Goal: Check status: Check status

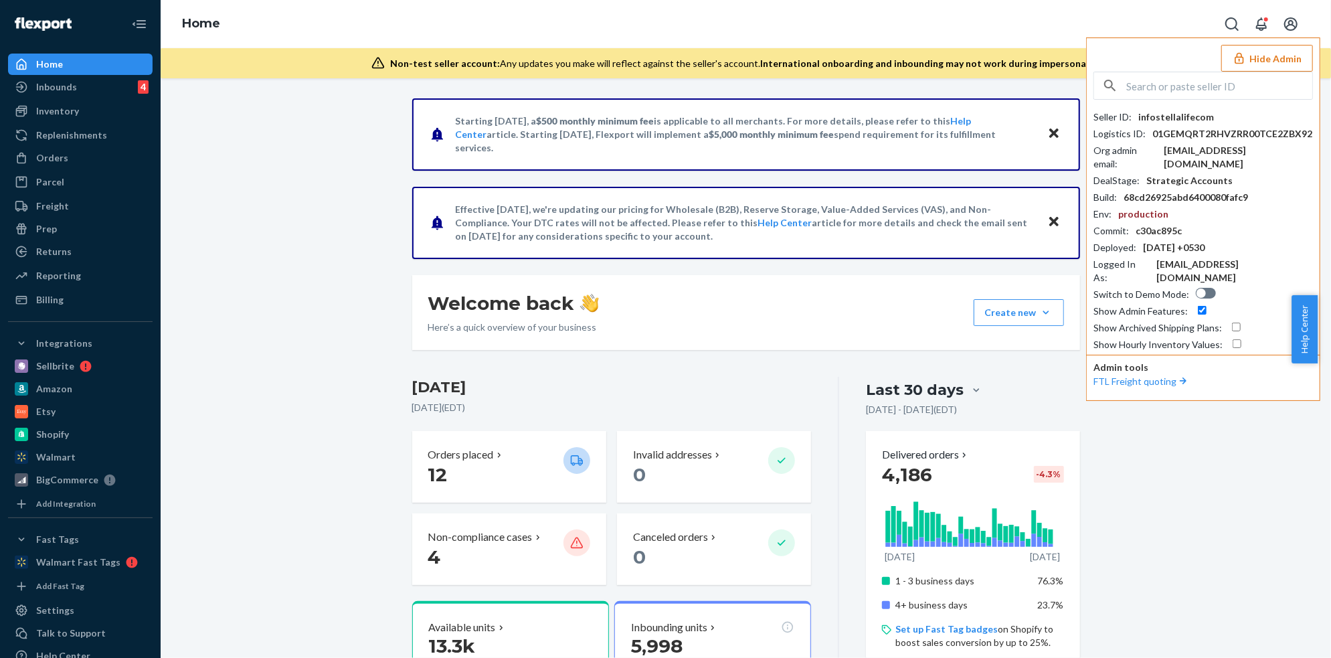
click at [1223, 90] on input "text" at bounding box center [1220, 85] width 186 height 27
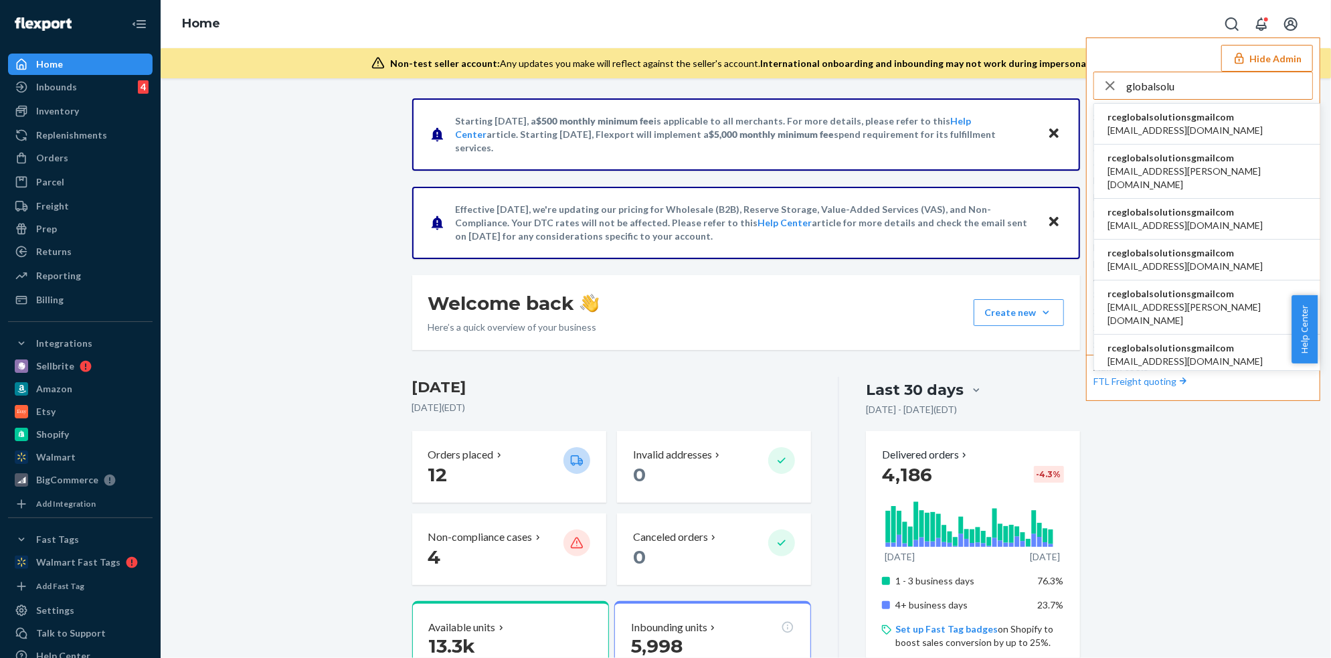
type input "globalsolu"
click at [1185, 117] on span "rceglobalsolutionsgmailcom" at bounding box center [1185, 116] width 155 height 13
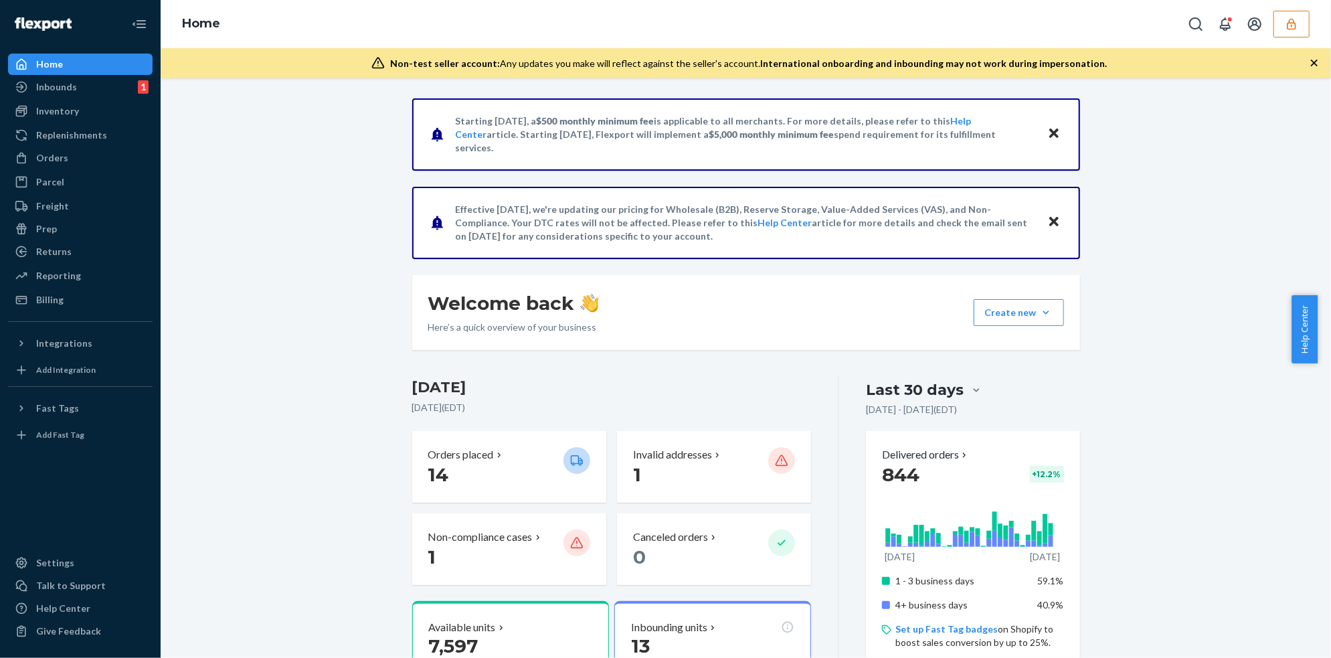
click at [1297, 21] on icon "button" at bounding box center [1291, 23] width 13 height 13
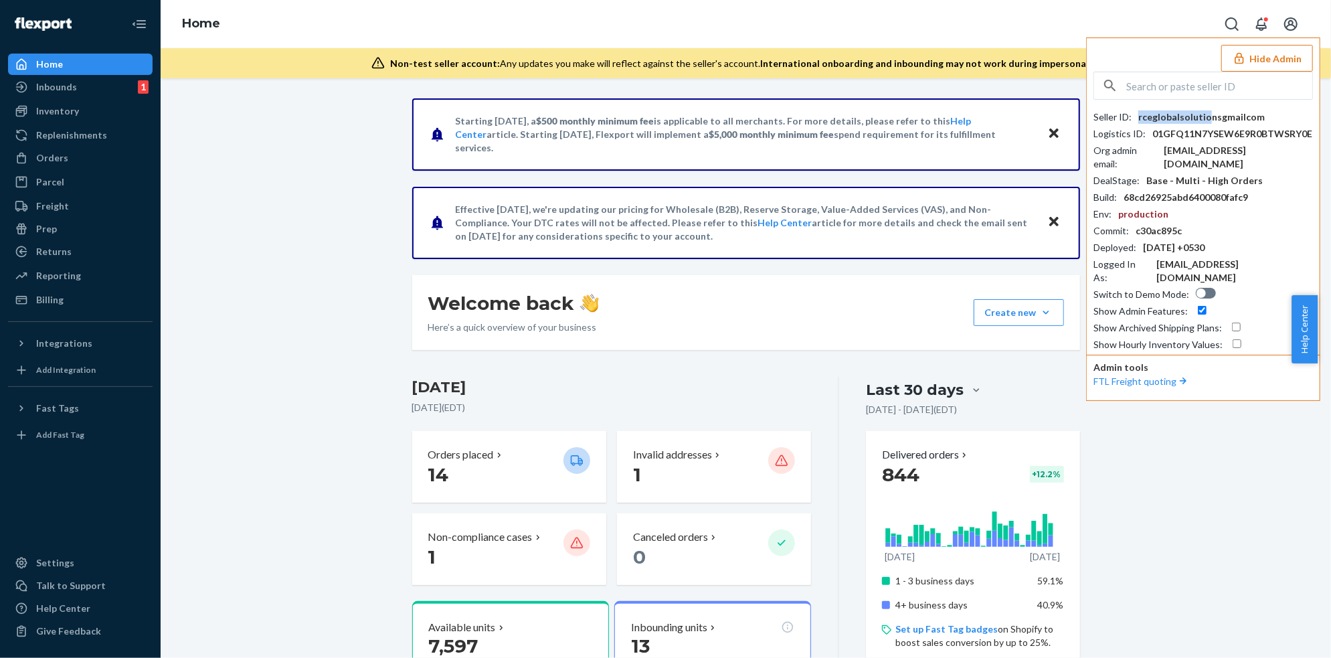
click at [1203, 117] on div "rceglobalsolutionsgmailcom" at bounding box center [1202, 116] width 127 height 13
click at [1223, 92] on input "text" at bounding box center [1220, 85] width 186 height 27
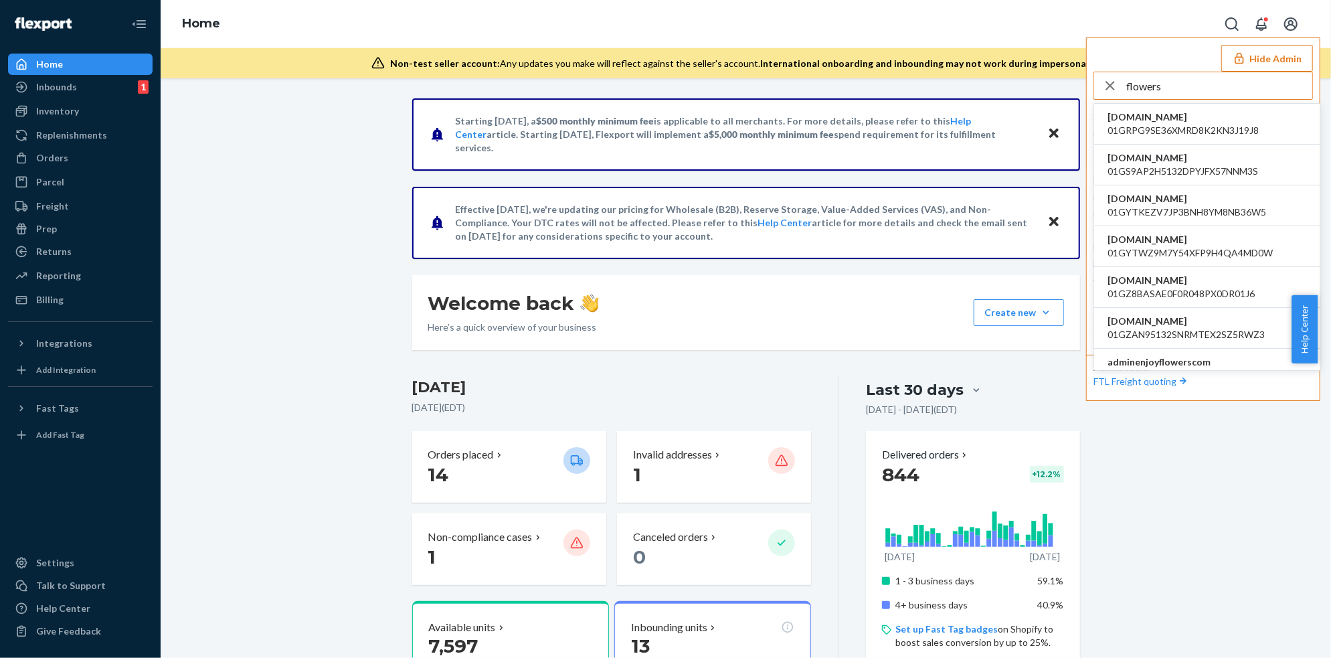
type input "flowers"
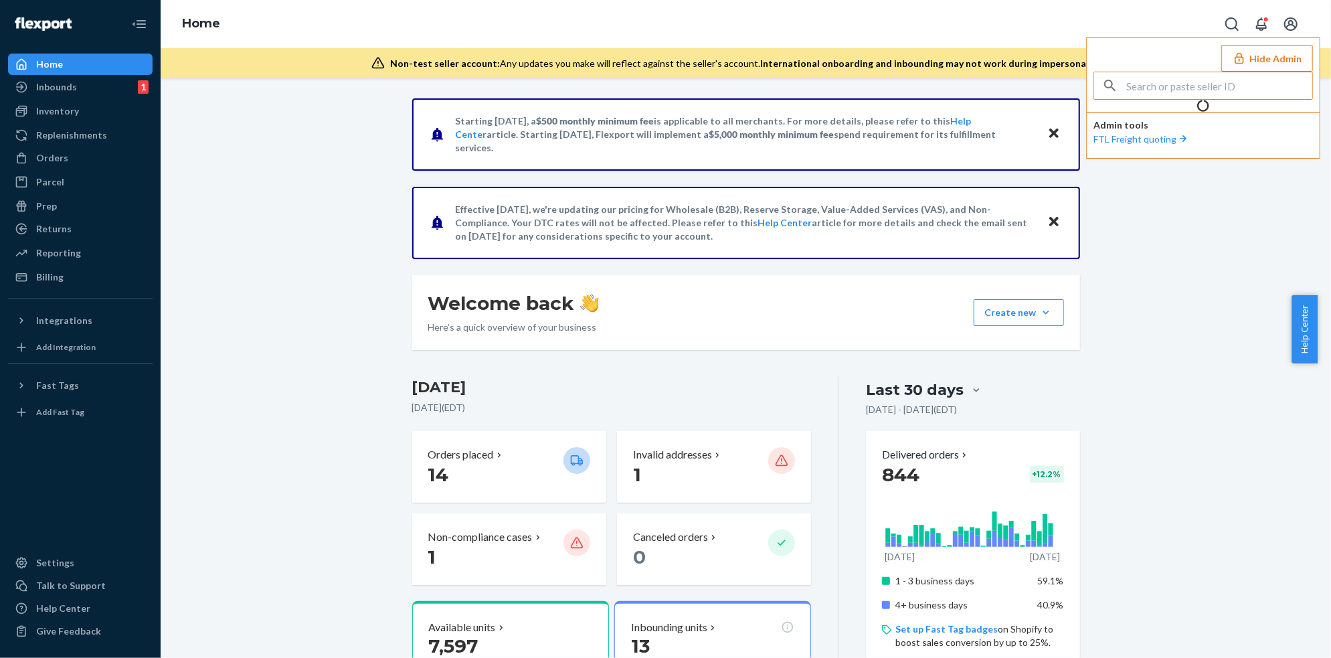
click at [1235, 89] on input "text" at bounding box center [1220, 85] width 186 height 27
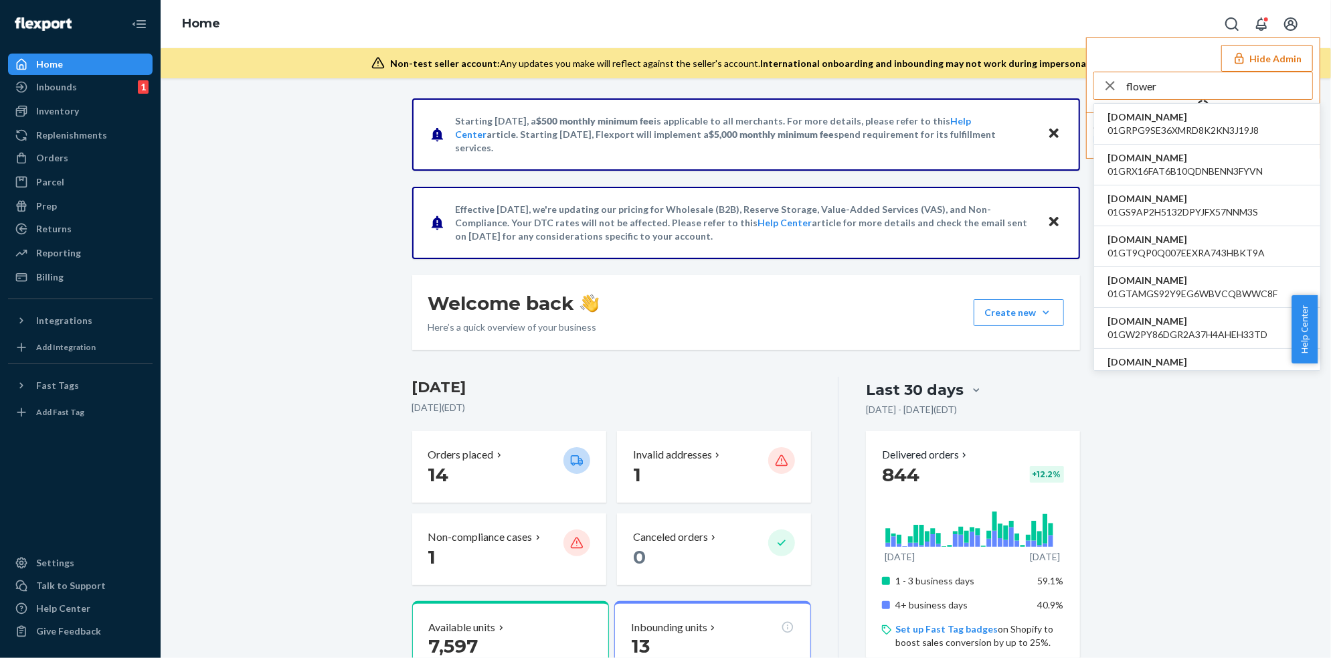
type input "flowers"
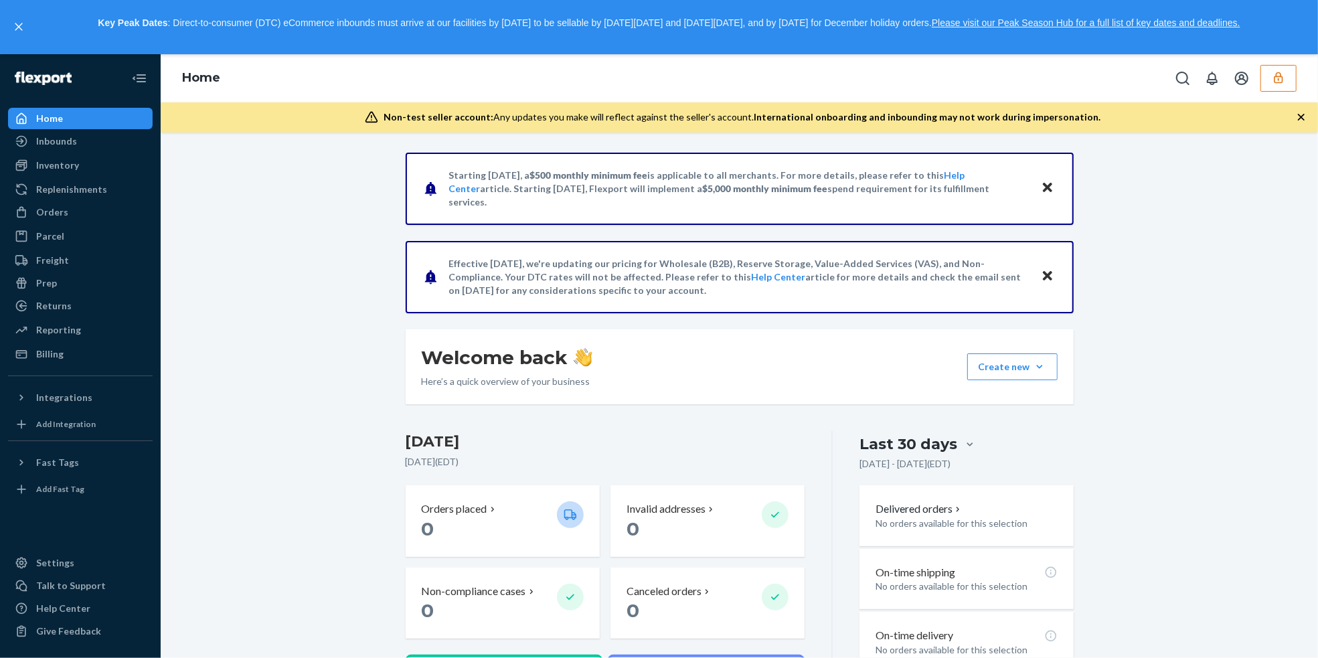
click at [1280, 81] on icon "button" at bounding box center [1278, 77] width 13 height 13
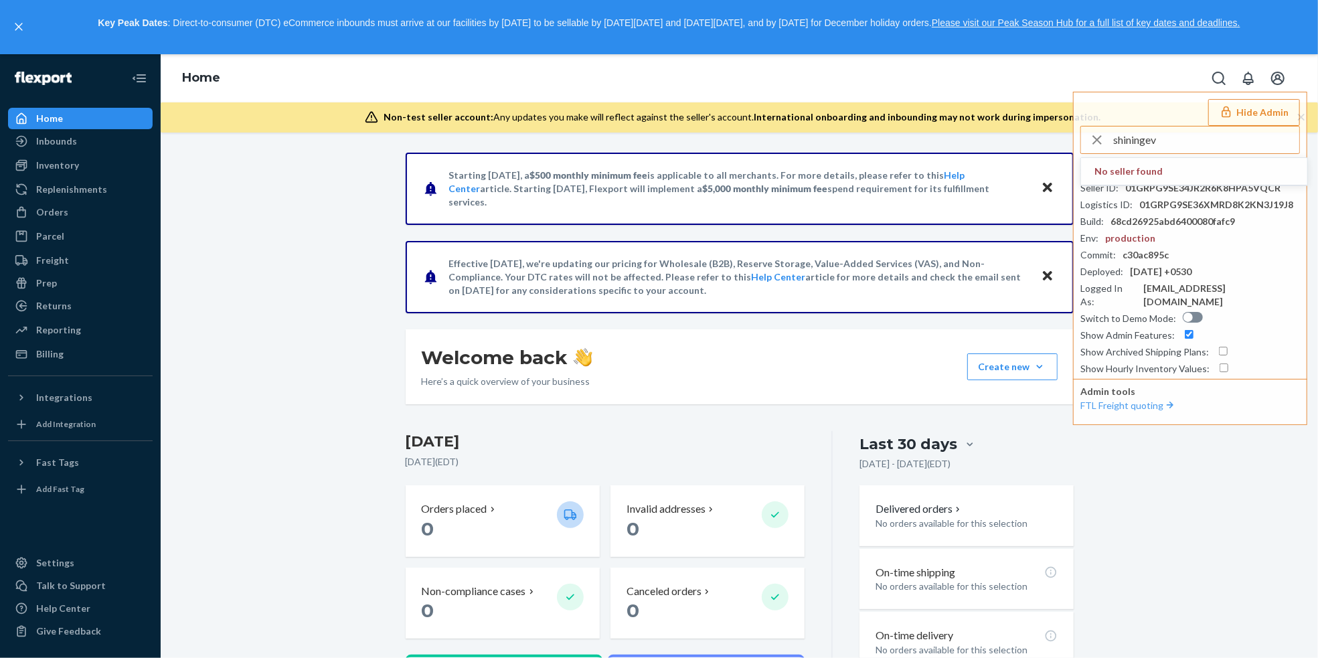
drag, startPoint x: 1210, startPoint y: 139, endPoint x: 1032, endPoint y: 138, distance: 177.4
click at [1032, 138] on div "Home Hide Admin shiningev No seller found Shop Domain : fernlea-flowers.myshopi…" at bounding box center [739, 356] width 1157 height 604
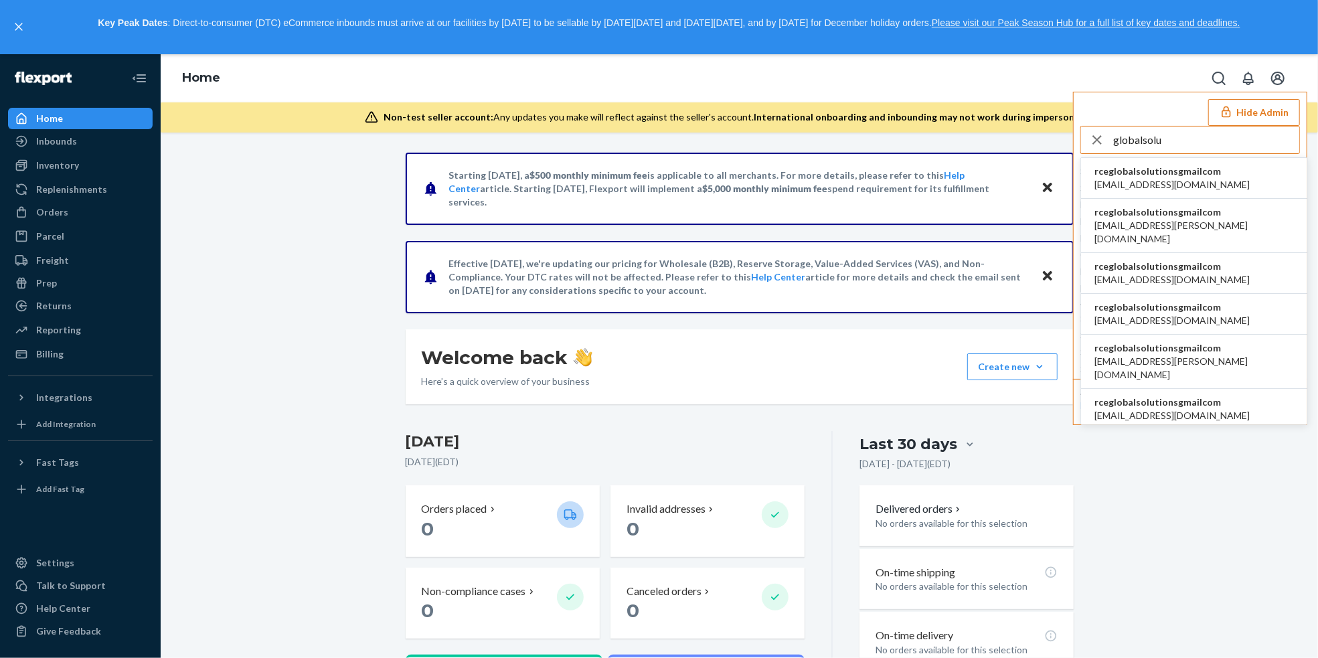
type input "globalsolu"
click at [1160, 178] on span "beckystrueblue@aol.com" at bounding box center [1171, 184] width 155 height 13
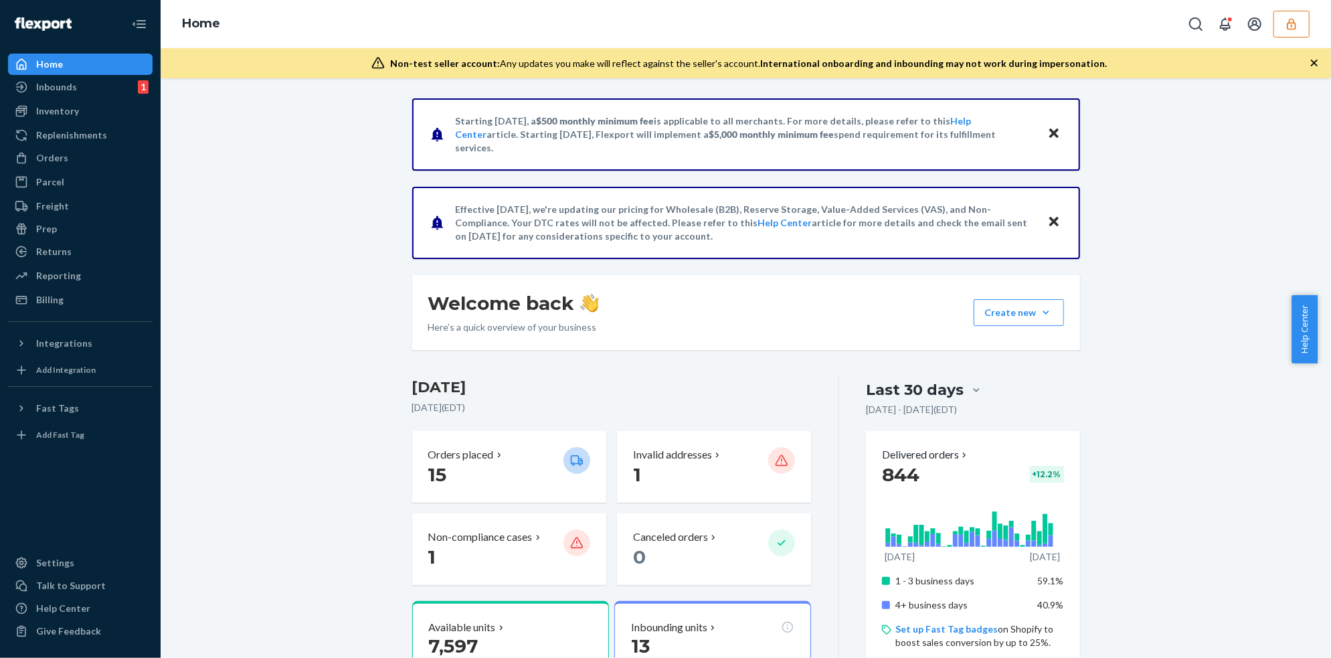
click at [1294, 27] on icon "button" at bounding box center [1291, 23] width 13 height 13
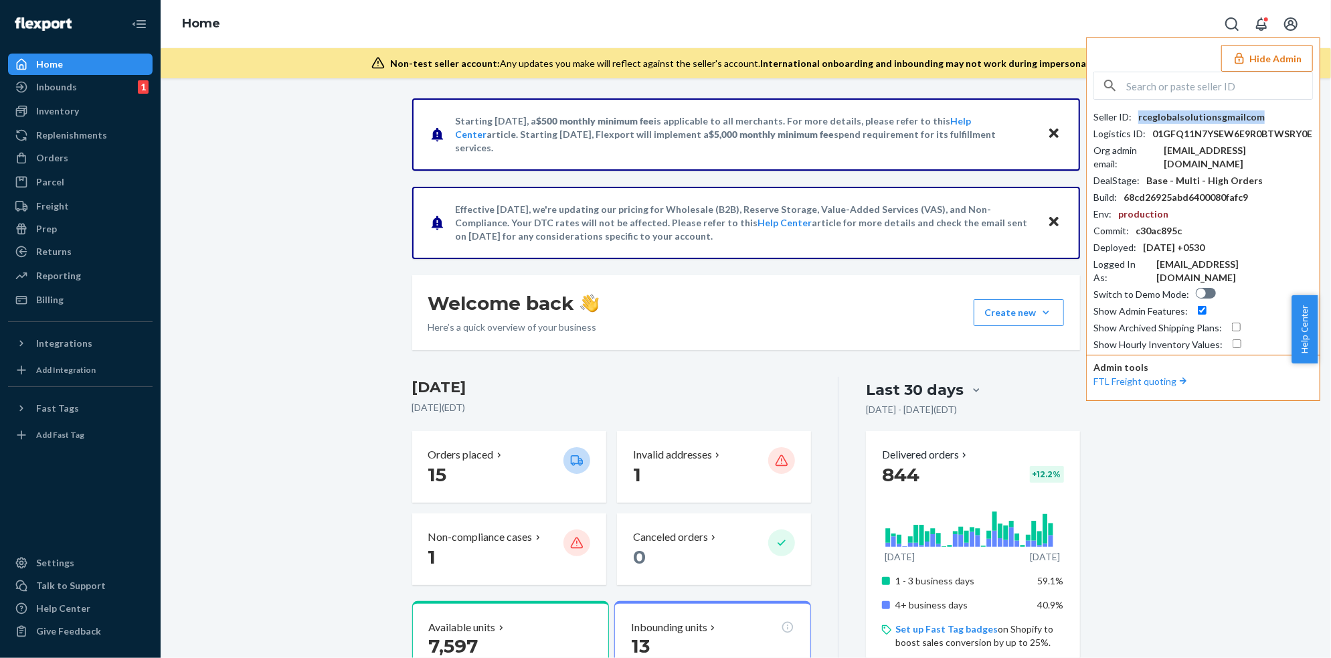
click at [1208, 117] on div "rceglobalsolutionsgmailcom" at bounding box center [1202, 116] width 127 height 13
click at [1222, 94] on input "text" at bounding box center [1220, 85] width 186 height 27
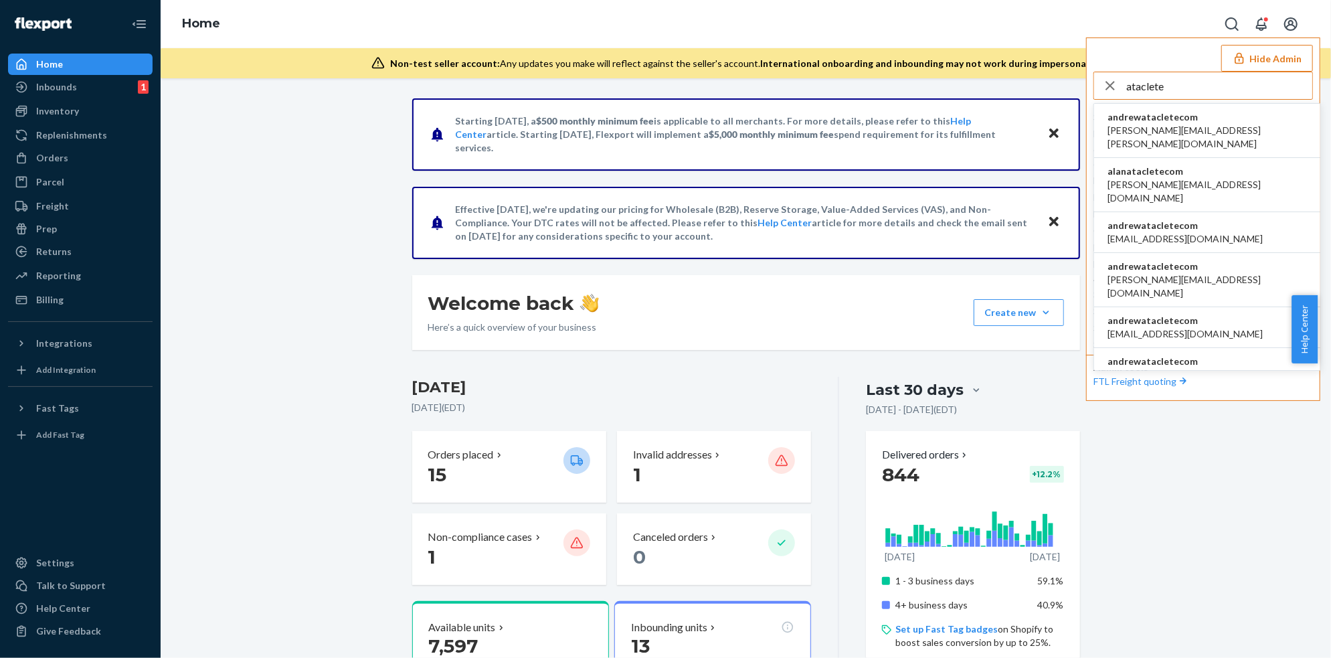
type input "ataclete"
click at [1181, 219] on span "andrewatacletecom" at bounding box center [1185, 225] width 155 height 13
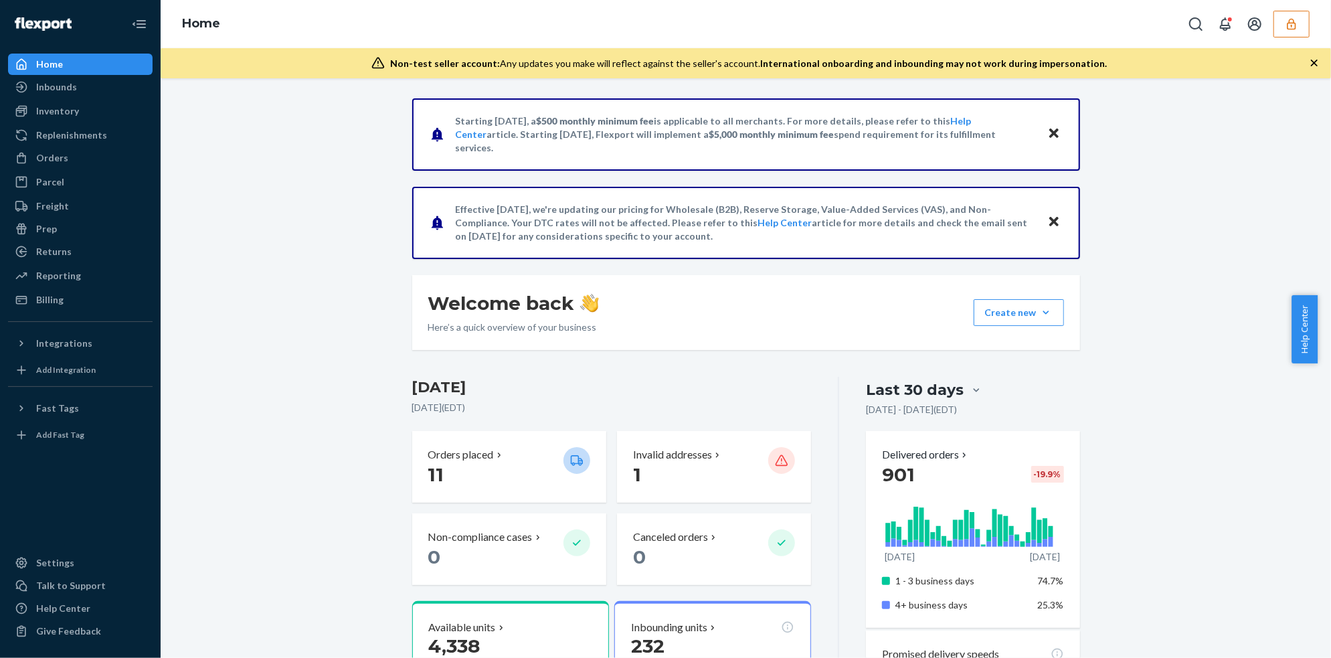
click at [1296, 21] on icon "button" at bounding box center [1291, 23] width 13 height 13
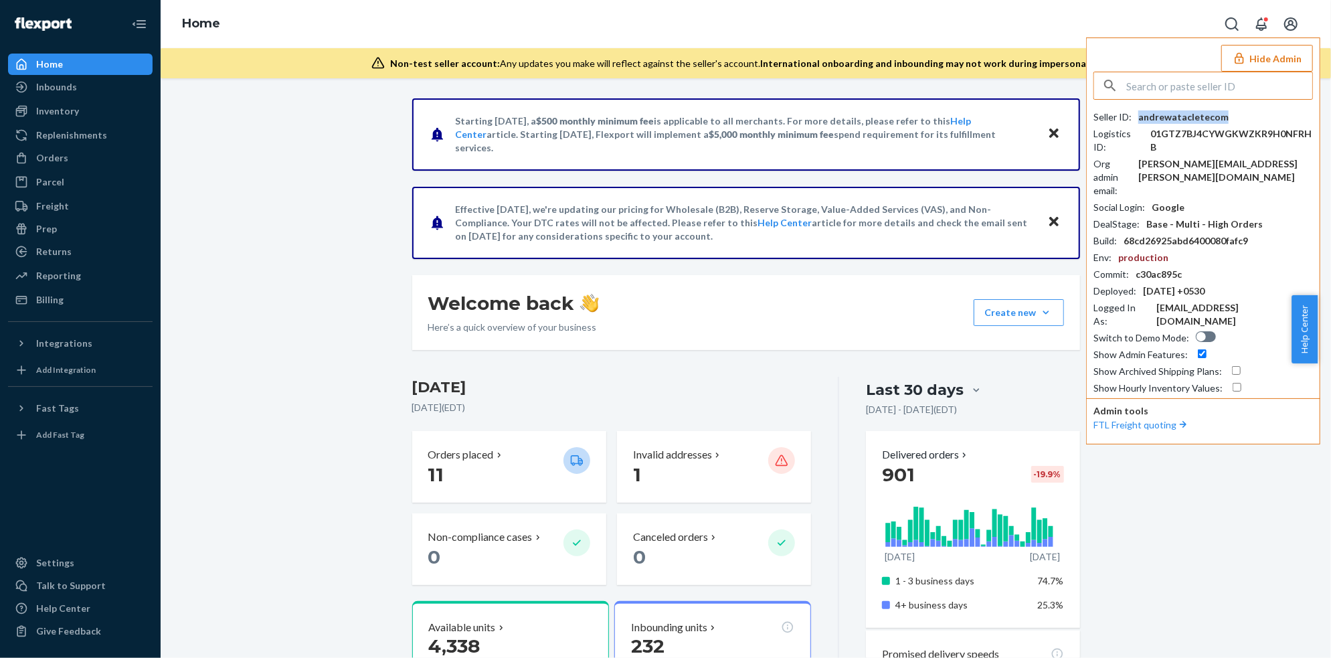
click at [1195, 118] on div "andrewatacletecom" at bounding box center [1184, 116] width 90 height 13
click at [60, 87] on div "Inbounds" at bounding box center [56, 86] width 41 height 13
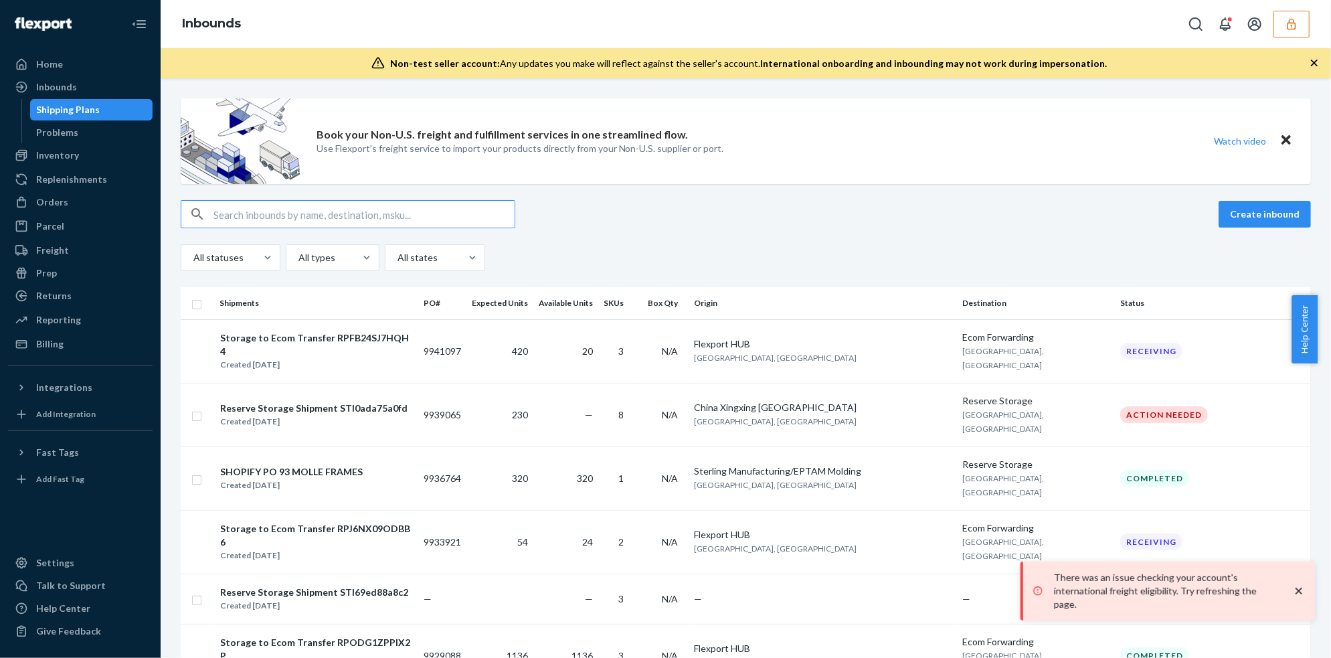
click at [280, 218] on input "text" at bounding box center [364, 214] width 301 height 27
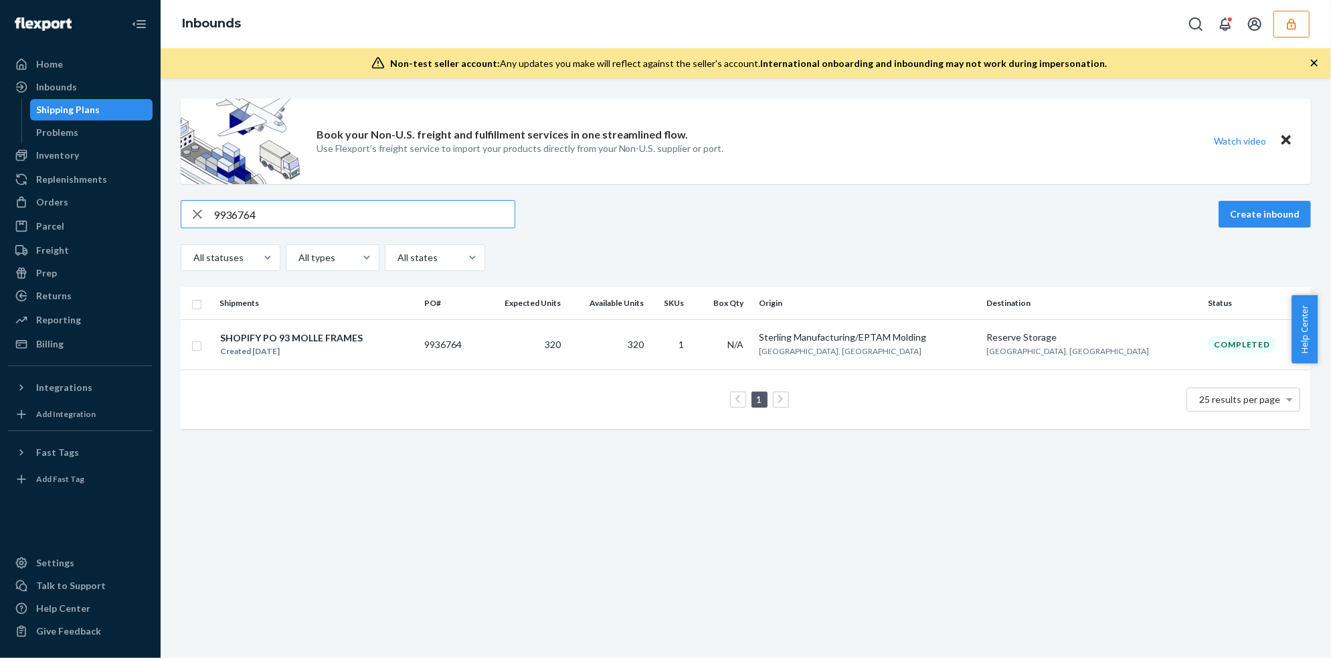
type input "9936764"
click at [1297, 28] on icon "button" at bounding box center [1291, 23] width 13 height 13
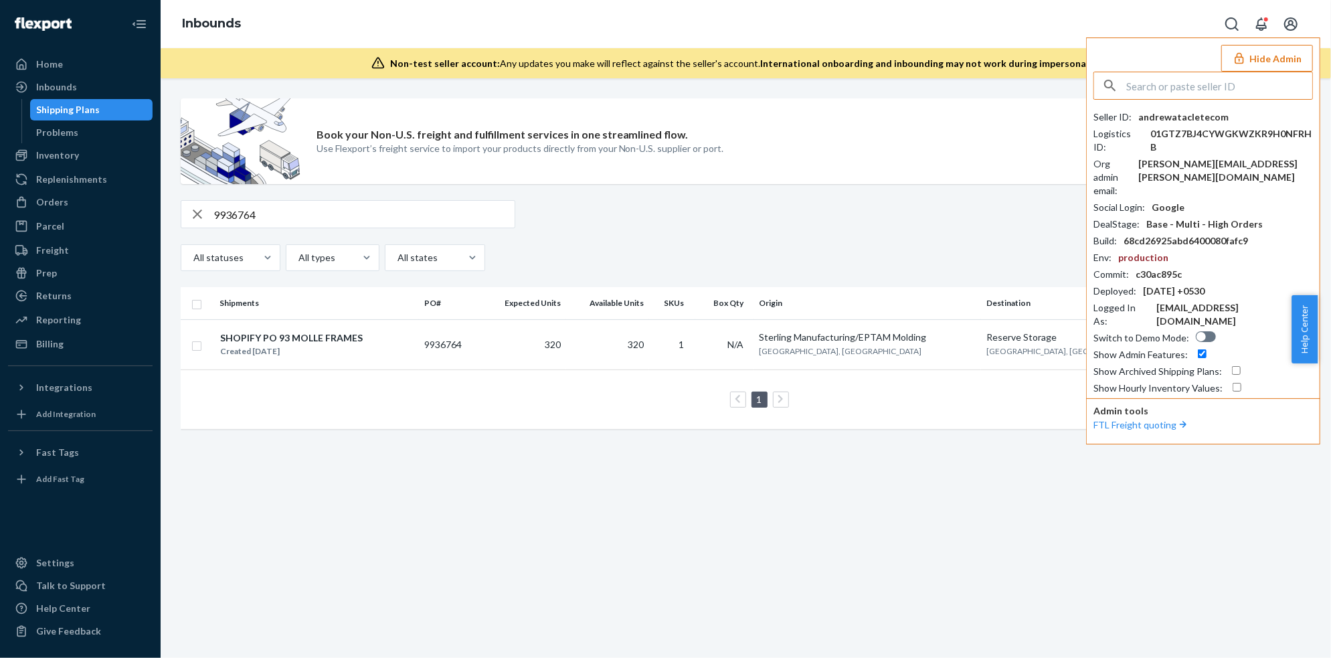
click at [1215, 88] on input "text" at bounding box center [1220, 85] width 186 height 27
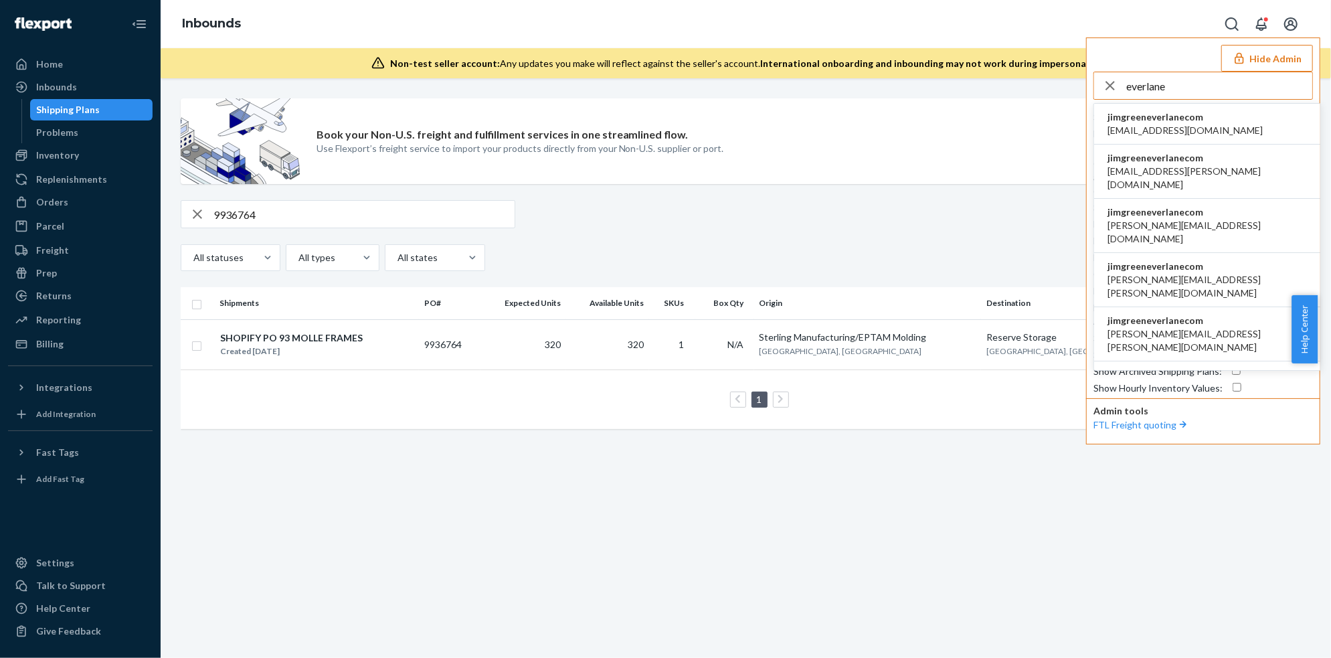
type input "everlane"
click at [1168, 115] on span "jimgreeneverlanecom" at bounding box center [1185, 116] width 155 height 13
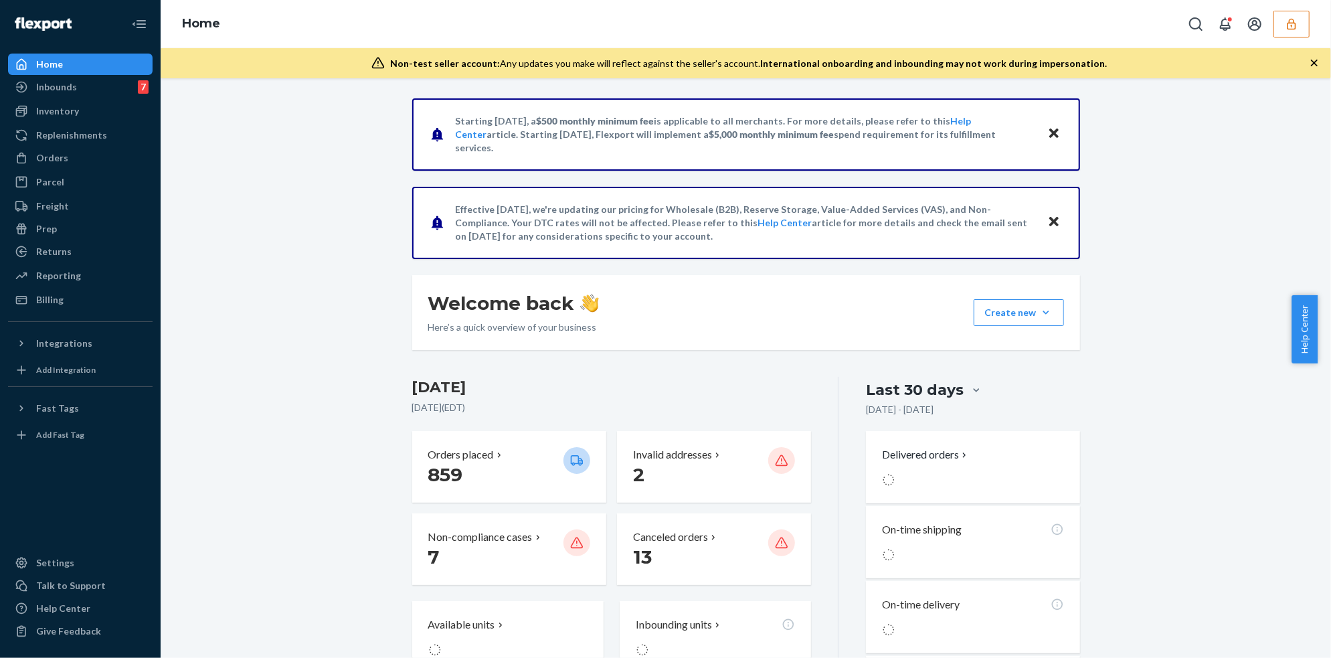
click at [1295, 20] on icon "button" at bounding box center [1291, 23] width 13 height 13
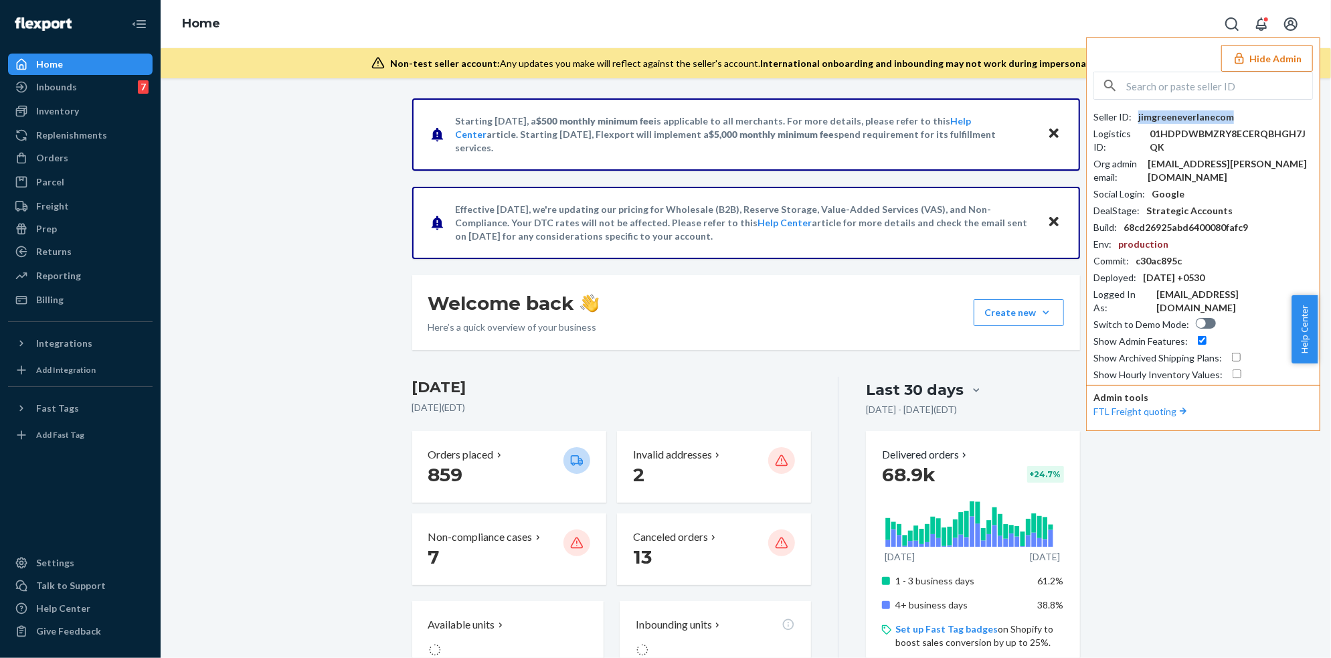
click at [1195, 118] on div "jimgreeneverlanecom" at bounding box center [1187, 116] width 96 height 13
